Goal: Use online tool/utility: Utilize a website feature to perform a specific function

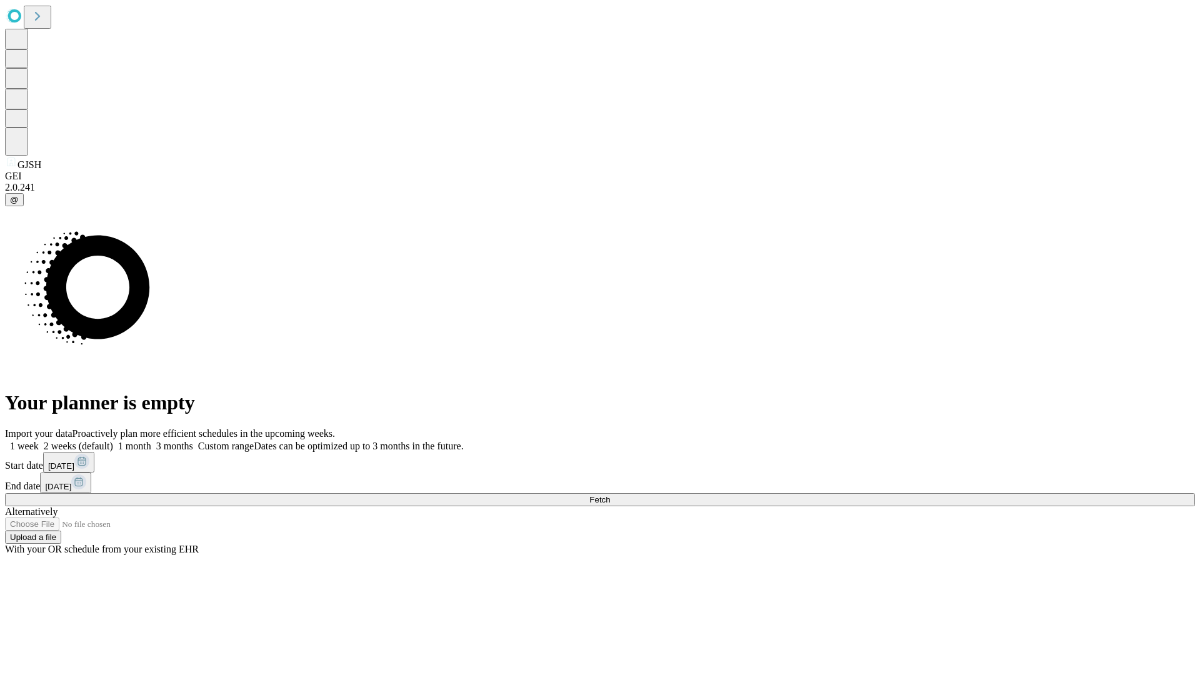
click at [610, 495] on span "Fetch" at bounding box center [600, 499] width 21 height 9
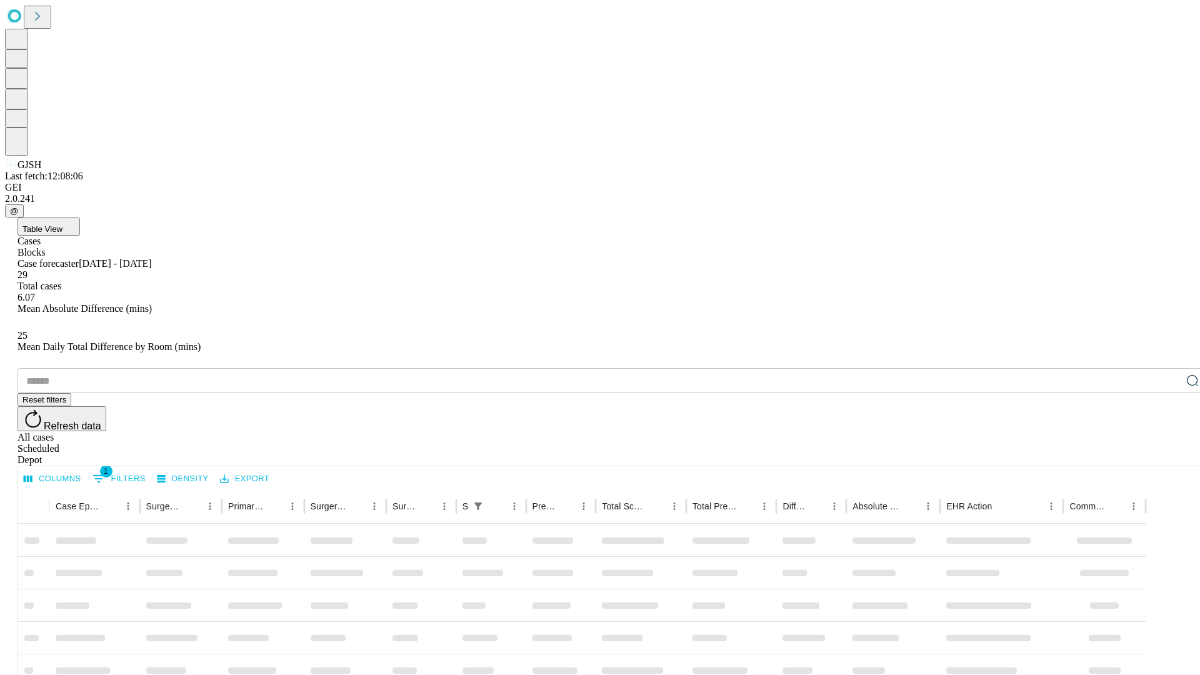
click at [63, 224] on span "Table View" at bounding box center [43, 228] width 40 height 9
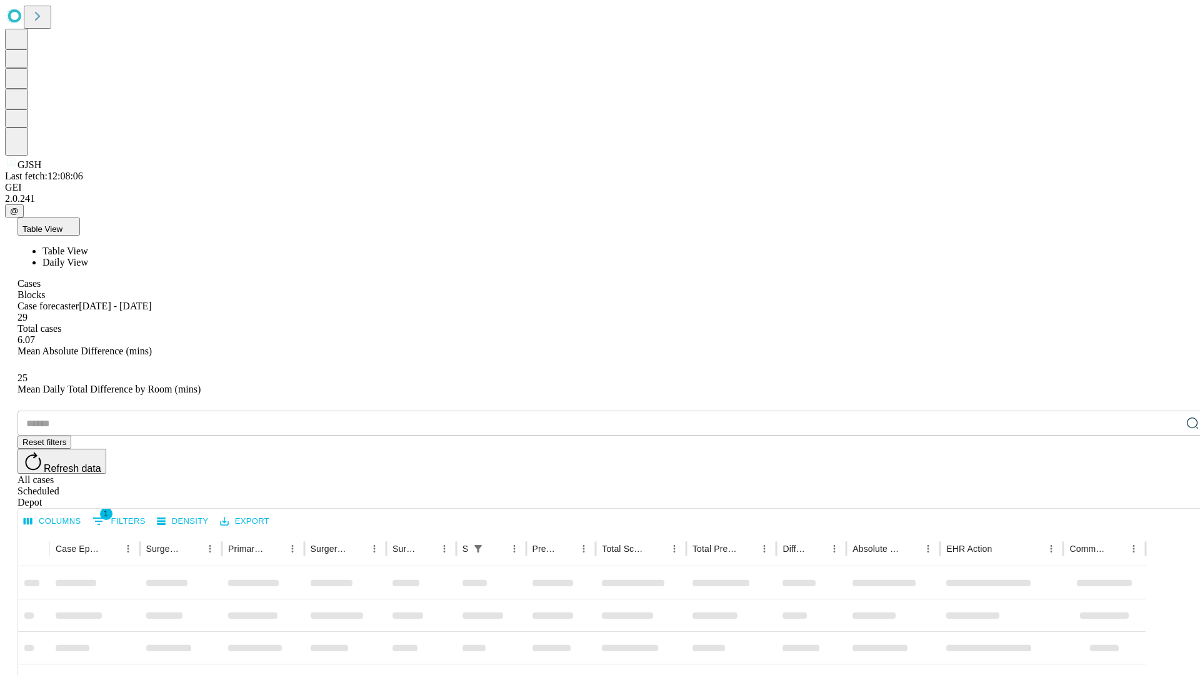
click at [88, 257] on span "Daily View" at bounding box center [66, 262] width 46 height 11
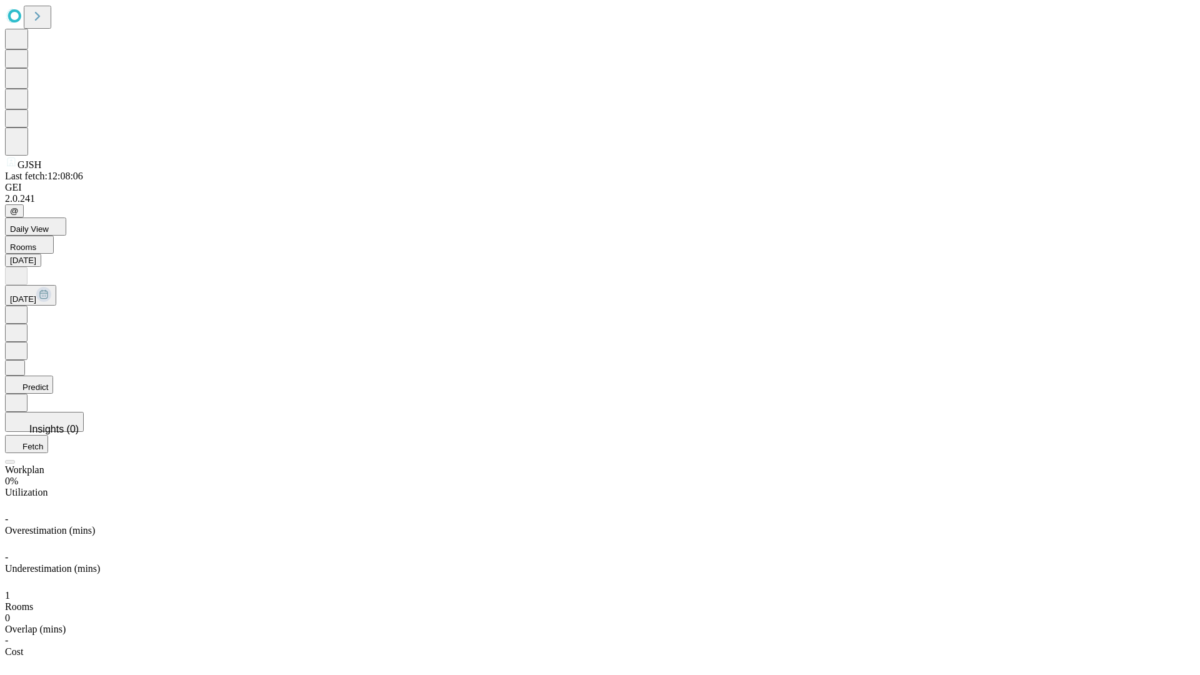
click at [53, 376] on button "Predict" at bounding box center [29, 385] width 48 height 18
